Goal: Task Accomplishment & Management: Use online tool/utility

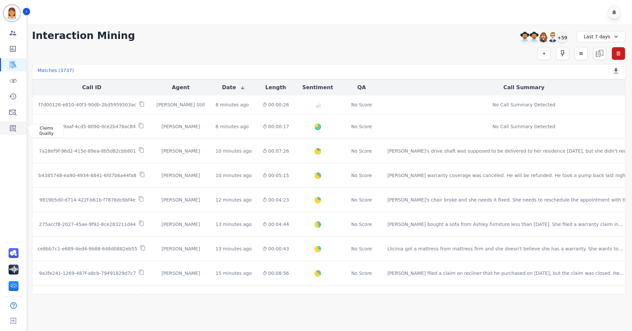
click at [7, 127] on link "Sidebar" at bounding box center [13, 128] width 25 height 13
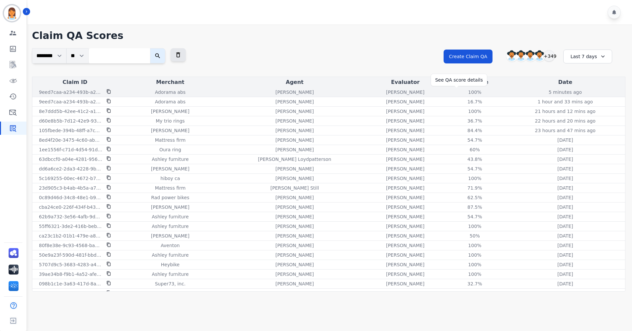
click at [460, 92] on div "100%" at bounding box center [475, 92] width 30 height 7
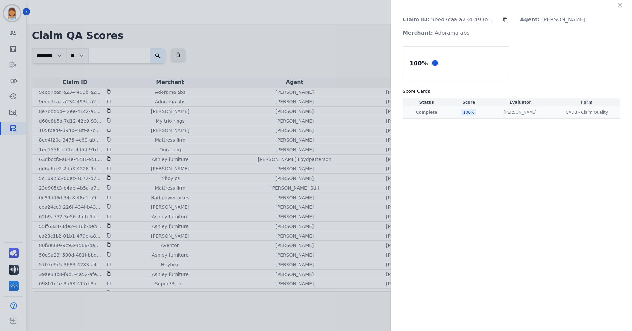
click at [461, 110] on div "100 %" at bounding box center [468, 112] width 15 height 7
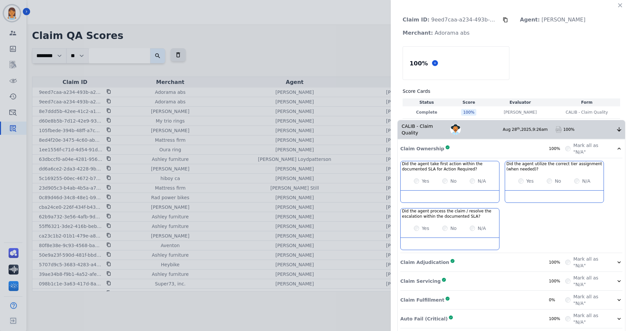
scroll to position [35, 0]
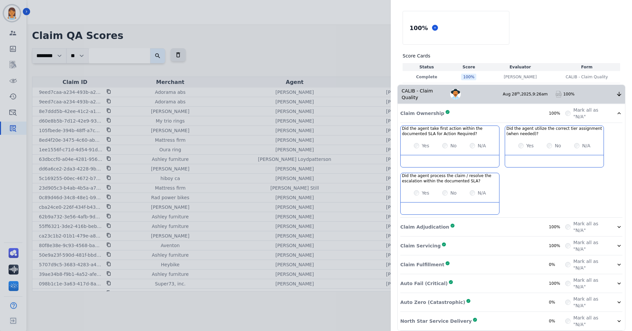
click at [523, 221] on div "Claim Adjudication Complete 100%" at bounding box center [482, 226] width 165 height 13
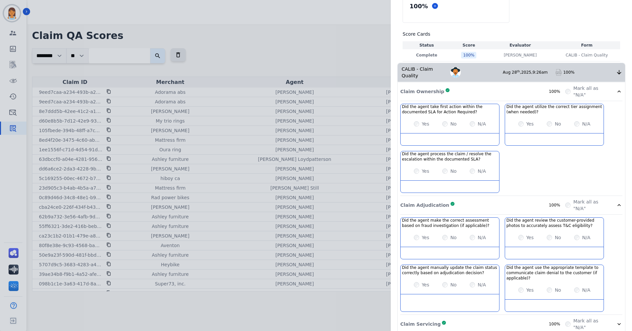
scroll to position [135, 0]
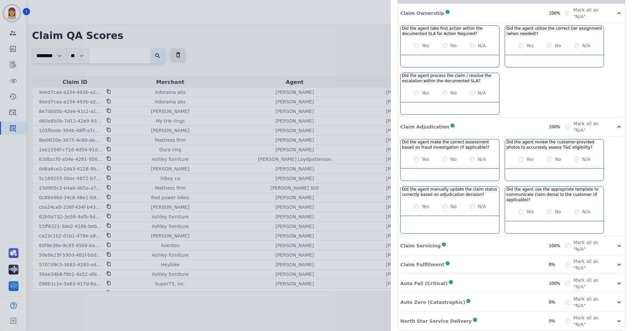
click at [521, 241] on div "Claim Servicing Complete 100%" at bounding box center [482, 245] width 165 height 13
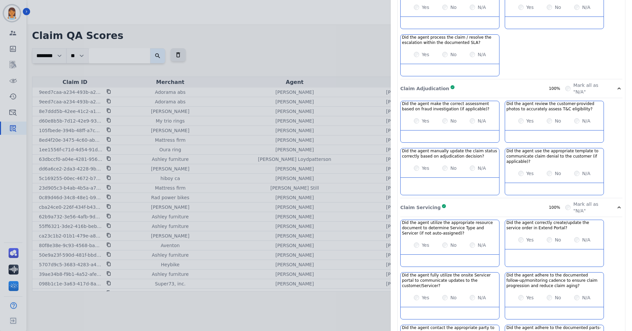
scroll to position [293, 0]
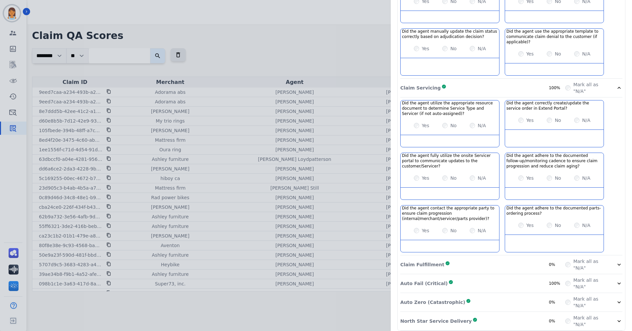
click at [529, 259] on div "Claim Fulfillment Complete 0%" at bounding box center [482, 264] width 165 height 13
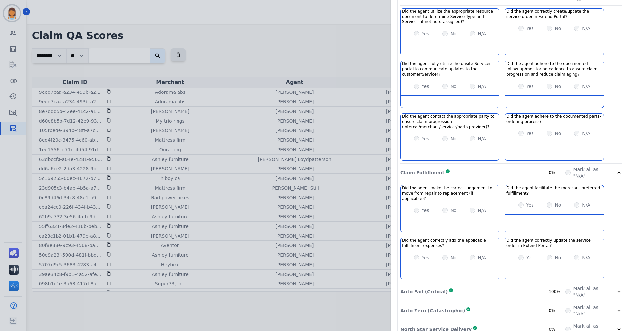
scroll to position [388, 0]
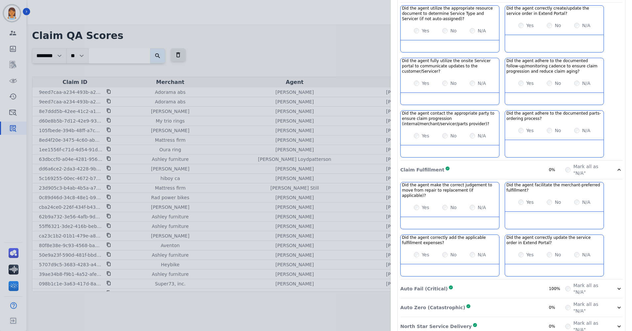
click at [527, 282] on div "Auto Fail (Critical) Complete 100%" at bounding box center [482, 288] width 165 height 13
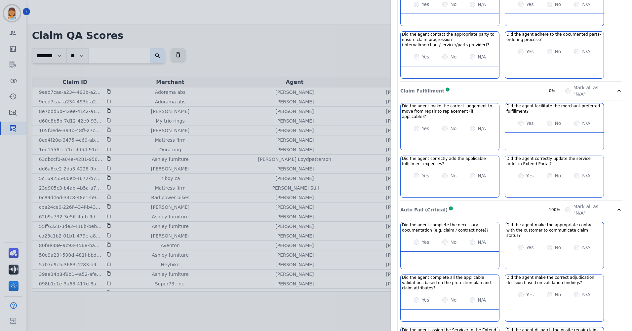
scroll to position [530, 0]
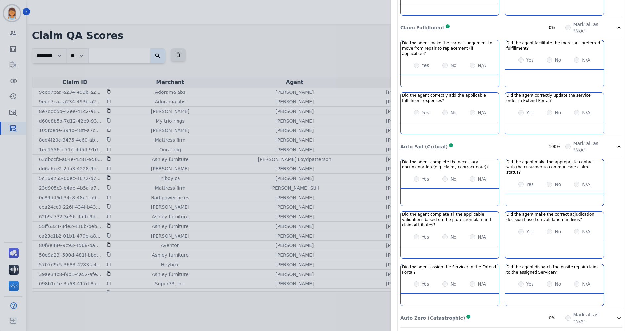
click at [521, 312] on div "Auto Zero (Catastrophic) Complete 0%" at bounding box center [482, 318] width 165 height 13
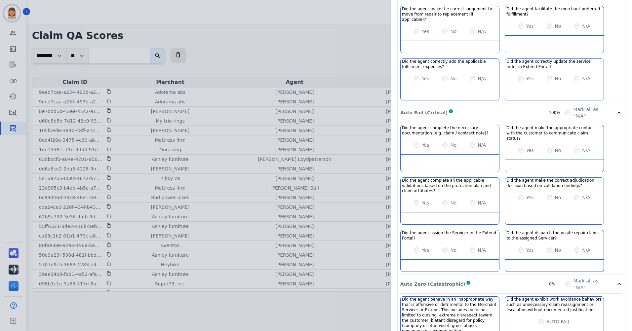
scroll to position [599, 0]
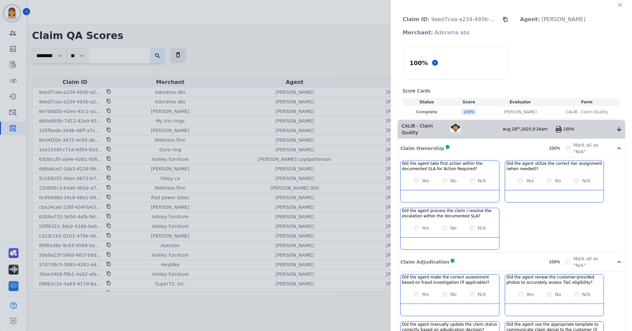
scroll to position [0, 0]
click at [619, 7] on icon "button" at bounding box center [619, 5] width 7 height 7
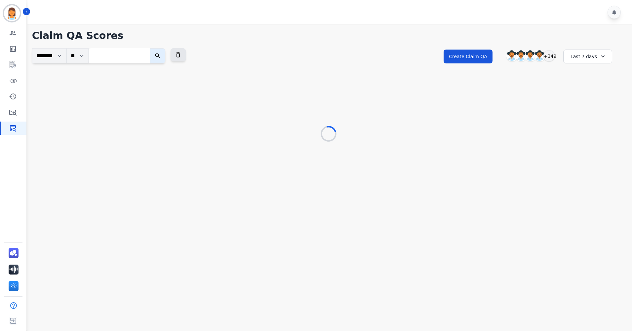
click at [453, 111] on div "**********" at bounding box center [328, 83] width 606 height 118
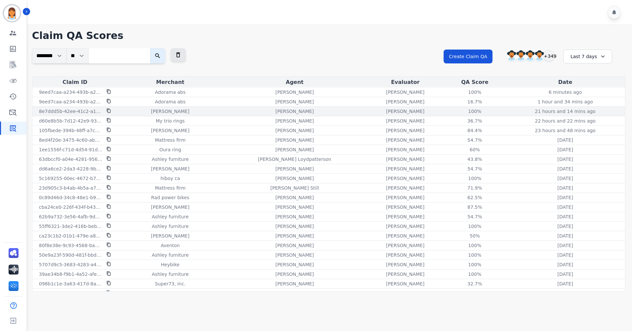
click at [108, 111] on icon at bounding box center [108, 110] width 5 height 5
click at [460, 94] on div "100%" at bounding box center [475, 92] width 30 height 7
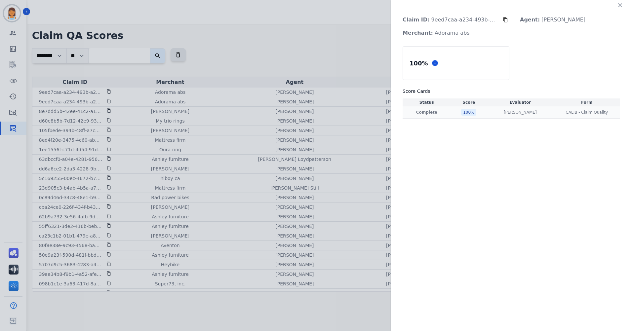
click at [466, 115] on div "100 %" at bounding box center [468, 112] width 15 height 7
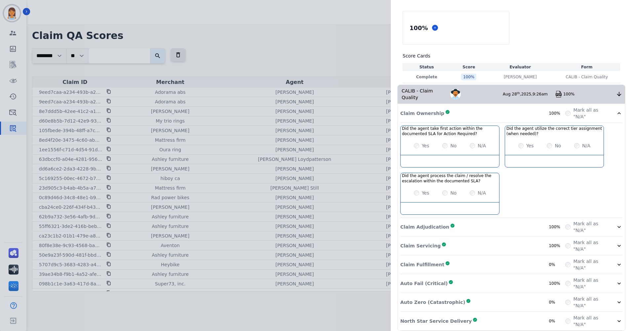
click at [520, 222] on div "Claim Adjudication Complete 100%" at bounding box center [482, 226] width 165 height 13
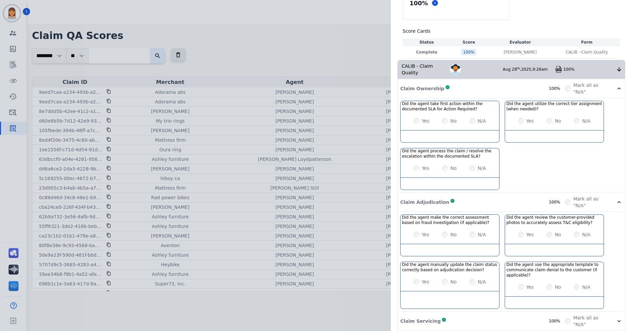
scroll to position [101, 0]
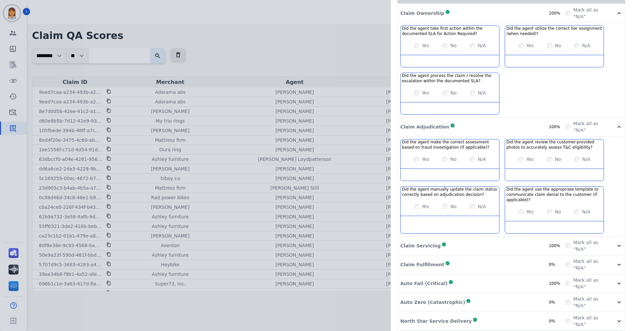
click at [511, 240] on div "Claim Servicing Complete 100%" at bounding box center [482, 245] width 165 height 13
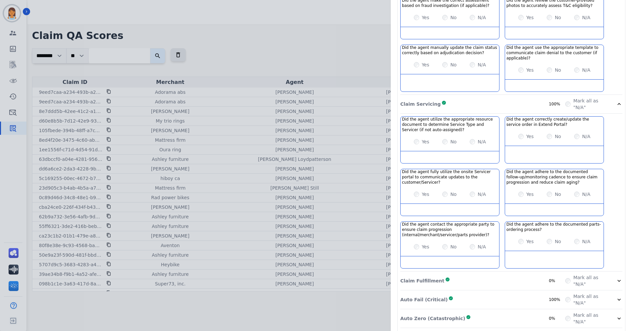
scroll to position [293, 0]
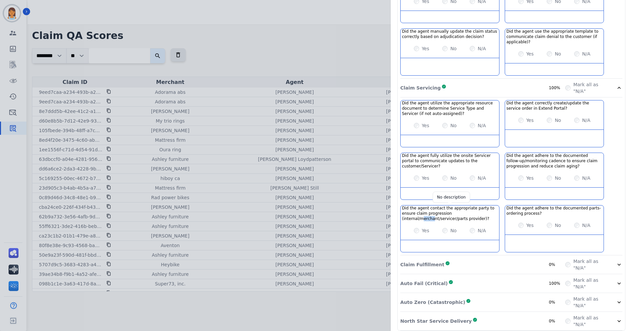
drag, startPoint x: 430, startPoint y: 210, endPoint x: 418, endPoint y: 212, distance: 12.4
click at [418, 212] on h3 "Did the agent contact the appropriate party to ensure claim progression (intern…" at bounding box center [450, 213] width 96 height 16
drag, startPoint x: 418, startPoint y: 212, endPoint x: 434, endPoint y: 217, distance: 17.3
click at [434, 221] on div "Yes No N/A" at bounding box center [449, 230] width 98 height 19
click at [493, 261] on div "Claim Fulfillment Complete 0%" at bounding box center [482, 264] width 165 height 13
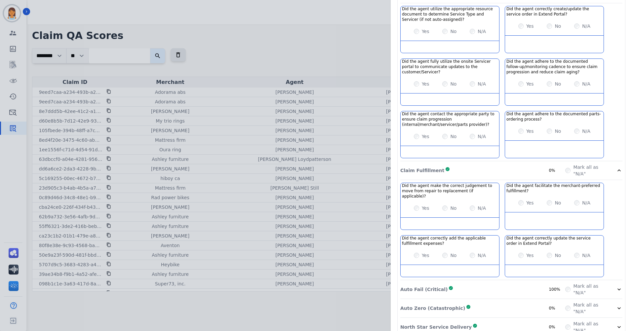
scroll to position [388, 0]
click at [488, 282] on div "Auto Fail (Critical) Complete 100%" at bounding box center [482, 288] width 165 height 13
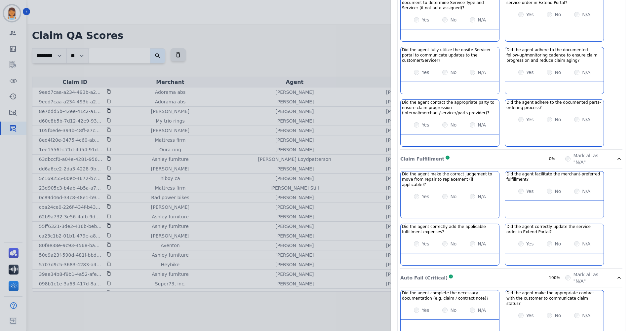
scroll to position [398, 0]
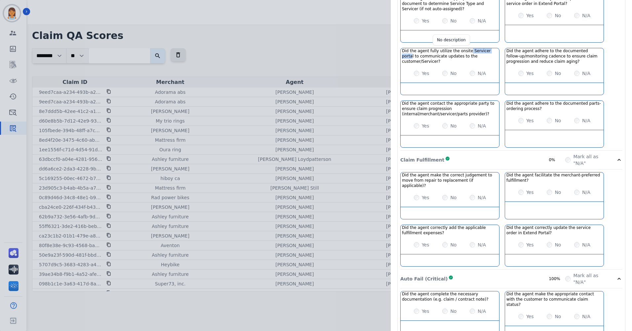
drag, startPoint x: 464, startPoint y: 43, endPoint x: 488, endPoint y: 44, distance: 24.4
click at [488, 48] on h3 "Did the agent fully utilize the onsite Servicer portal to communicate updates t…" at bounding box center [450, 56] width 96 height 16
click at [491, 48] on h3 "Did the agent fully utilize the onsite Servicer portal to communicate updates t…" at bounding box center [450, 56] width 96 height 16
drag, startPoint x: 491, startPoint y: 46, endPoint x: 488, endPoint y: 92, distance: 46.3
click at [489, 172] on div "Did the agent utilize the appropriate resource document to determine Service Ty…" at bounding box center [511, 220] width 222 height 97
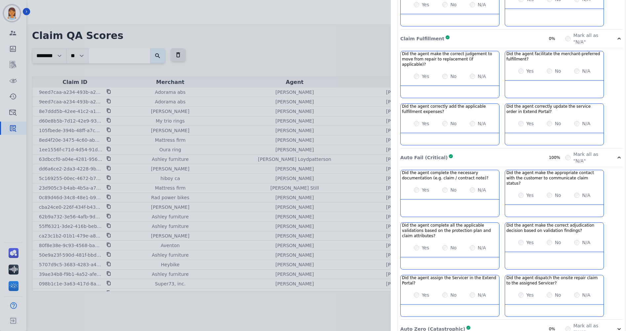
scroll to position [530, 0]
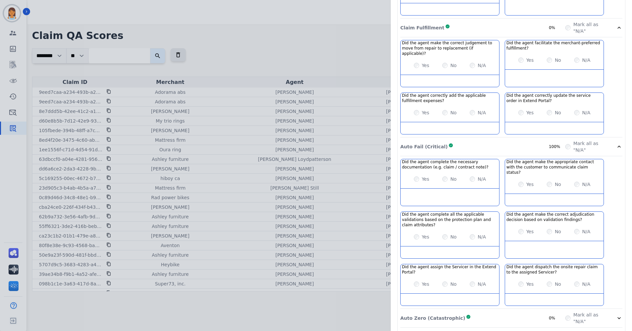
click at [526, 312] on div "Auto Zero (Catastrophic) Complete 0%" at bounding box center [482, 318] width 165 height 13
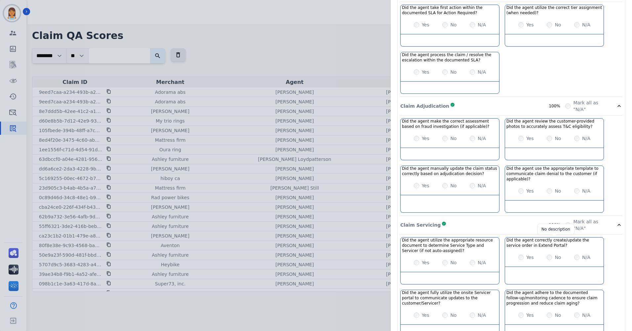
scroll to position [0, 0]
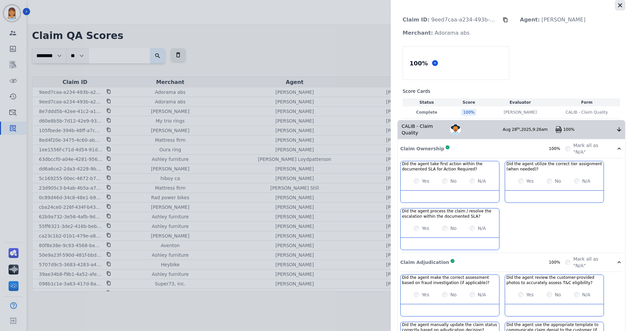
click at [621, 5] on button "button" at bounding box center [619, 5] width 11 height 11
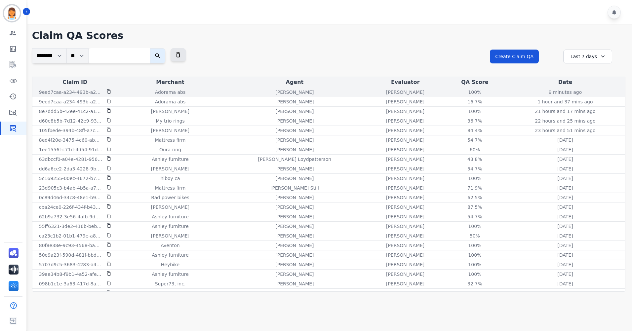
click at [108, 92] on icon at bounding box center [108, 91] width 5 height 5
click at [460, 93] on div "No Score" at bounding box center [475, 92] width 30 height 7
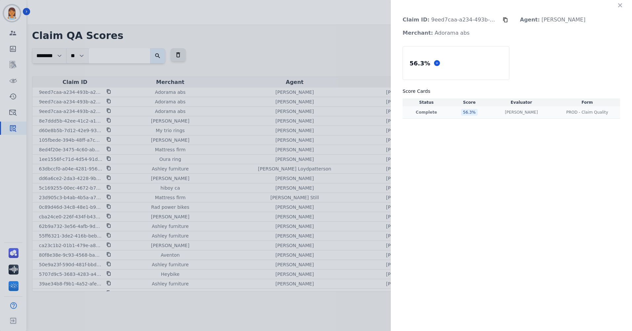
click at [468, 113] on div "56.3 %" at bounding box center [469, 112] width 17 height 7
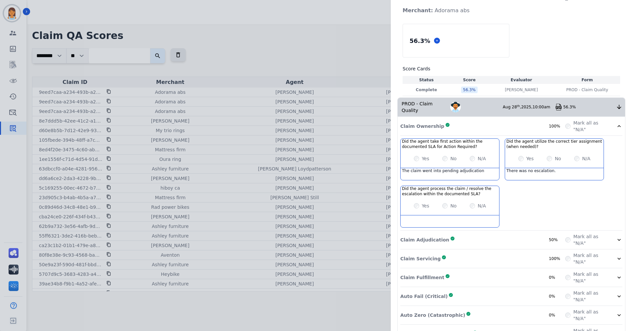
scroll to position [35, 0]
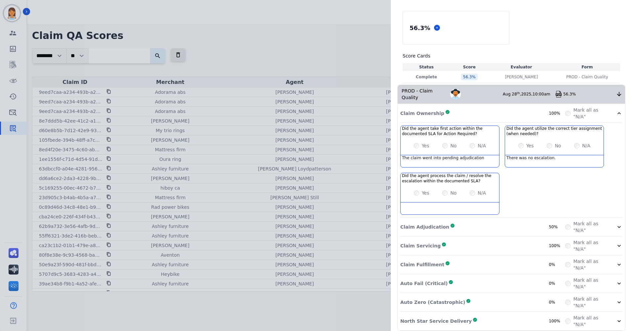
click at [487, 218] on div "Did the agent take first action within the documented SLA for Action Required? …" at bounding box center [511, 172] width 222 height 92
click at [476, 220] on div "Claim Adjudication Complete 50%" at bounding box center [482, 226] width 165 height 13
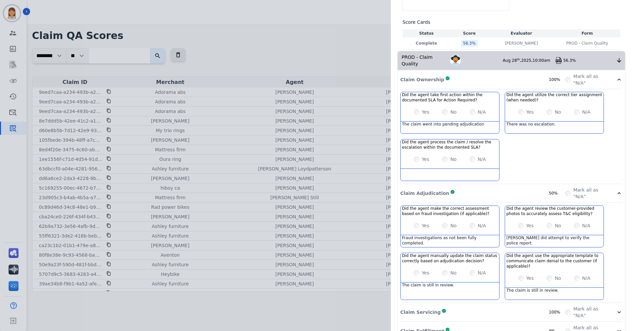
scroll to position [0, 0]
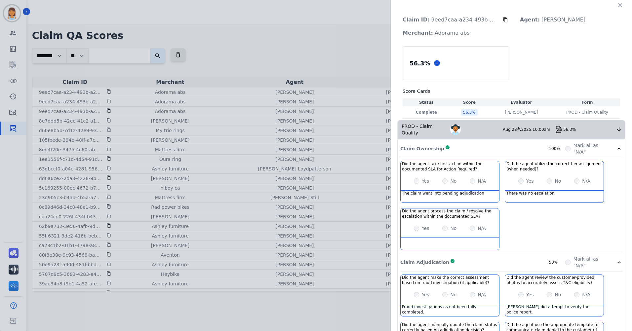
click at [619, 3] on icon "button" at bounding box center [619, 5] width 7 height 7
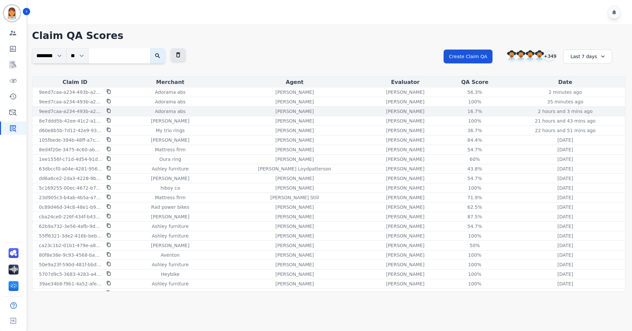
click at [317, 113] on div "[PERSON_NAME]" at bounding box center [294, 111] width 141 height 7
click at [460, 110] on div "16.7%" at bounding box center [475, 111] width 30 height 7
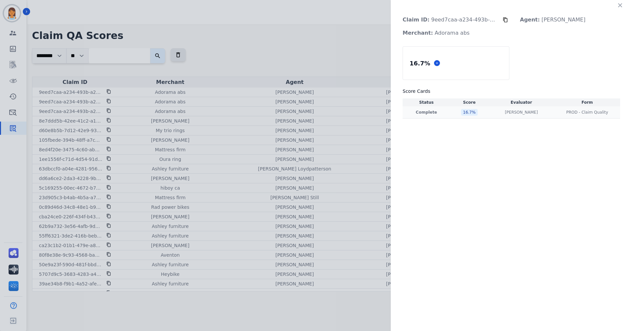
click at [464, 113] on div "16.7 %" at bounding box center [469, 112] width 17 height 7
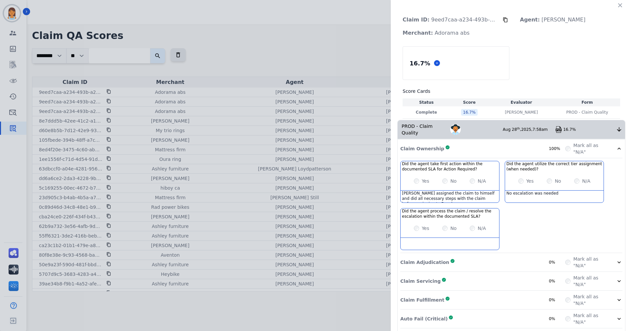
click at [558, 127] on img at bounding box center [558, 129] width 7 height 7
